Goal: Find specific page/section: Find specific page/section

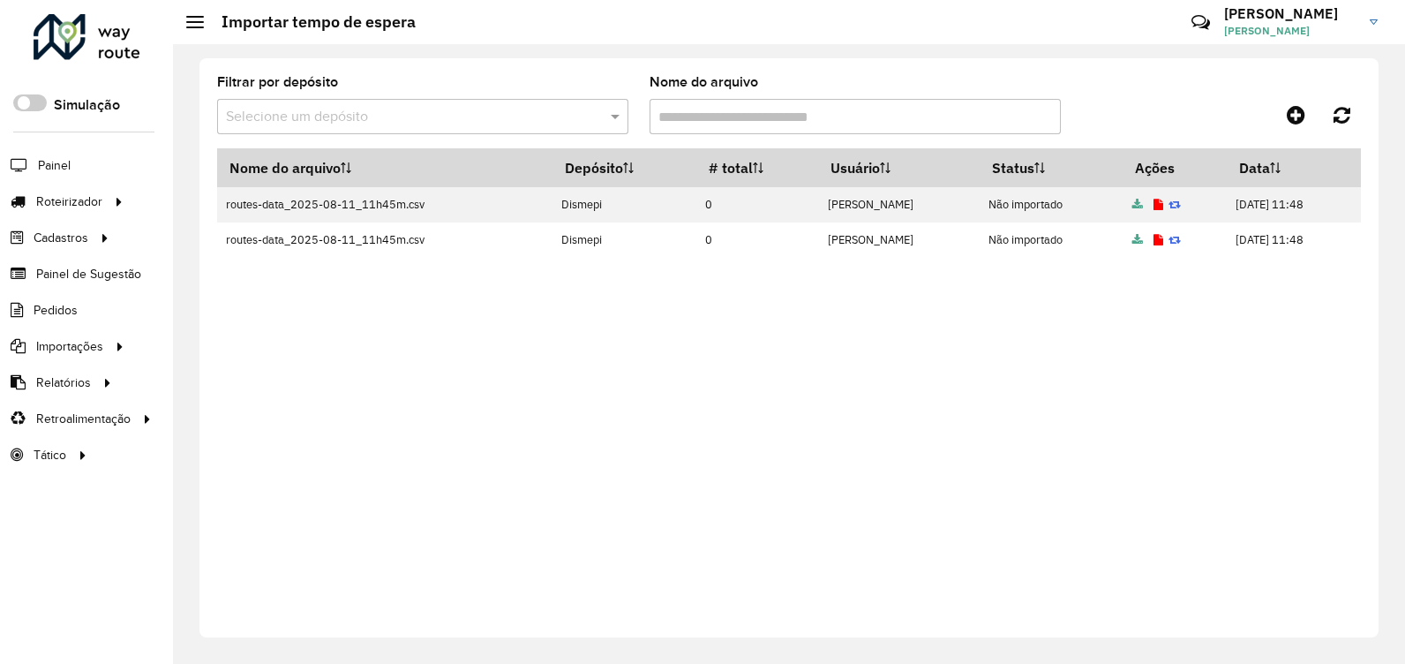
drag, startPoint x: 413, startPoint y: 372, endPoint x: 406, endPoint y: 364, distance: 10.6
click at [411, 369] on div "Nome do arquivo Depósito # total Usuário Status Ações Data routes-data_2025-08-…" at bounding box center [789, 381] width 1144 height 466
click at [75, 30] on div at bounding box center [87, 37] width 107 height 46
